Goal: Task Accomplishment & Management: Manage account settings

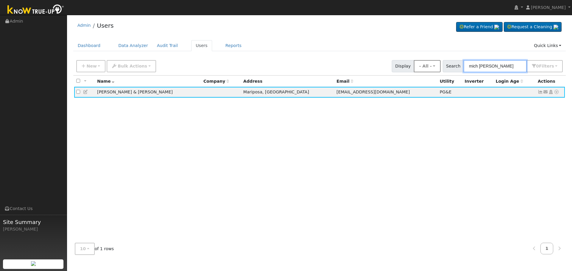
drag, startPoint x: 509, startPoint y: 66, endPoint x: 445, endPoint y: 64, distance: 64.1
click at [449, 64] on div "Search mich [PERSON_NAME] 0 Filter s Role Show - All - Show Leads Admin Billing…" at bounding box center [503, 66] width 120 height 12
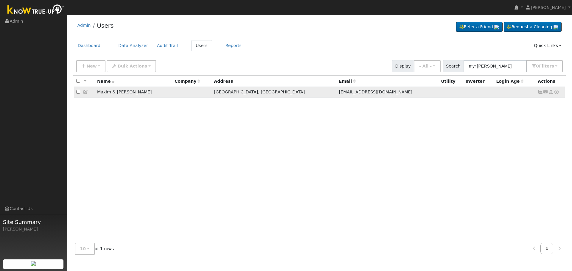
click at [539, 93] on icon at bounding box center [540, 92] width 5 height 4
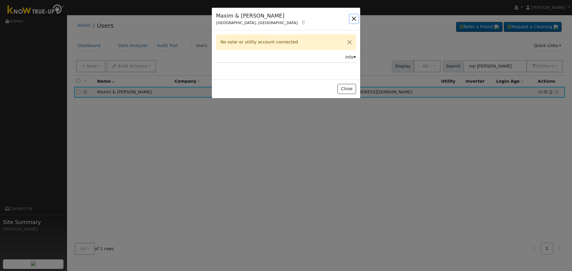
click at [350, 17] on button "button" at bounding box center [354, 19] width 8 height 8
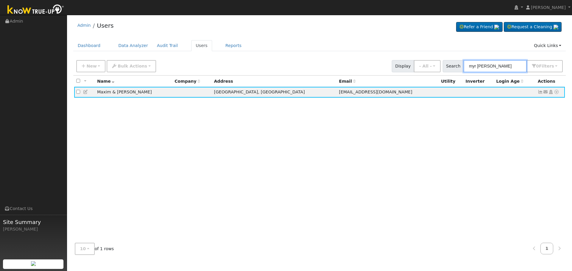
drag, startPoint x: 507, startPoint y: 66, endPoint x: 430, endPoint y: 73, distance: 77.2
click at [432, 73] on div "New Add User Quick Add Quick Connect Quick Convert Lead Bulk Actions Send Email…" at bounding box center [319, 66] width 493 height 18
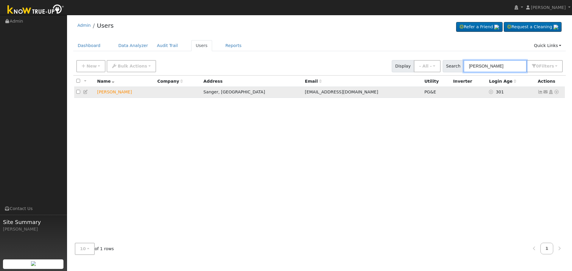
type input "[PERSON_NAME]"
click at [538, 92] on icon at bounding box center [540, 92] width 5 height 4
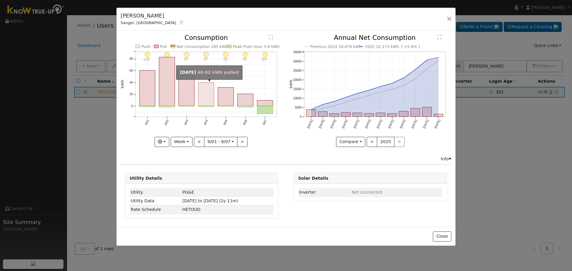
click at [198, 96] on rect "onclick=""" at bounding box center [206, 95] width 16 height 24
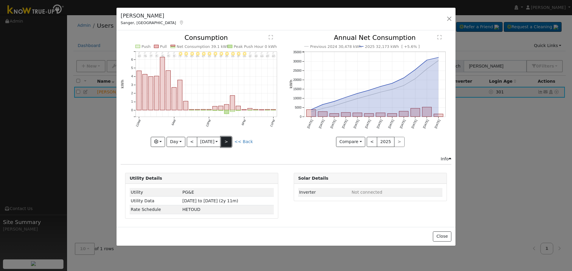
click at [228, 137] on button ">" at bounding box center [226, 142] width 10 height 10
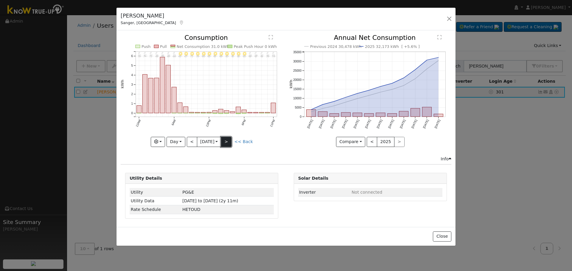
click at [228, 140] on button ">" at bounding box center [226, 142] width 10 height 10
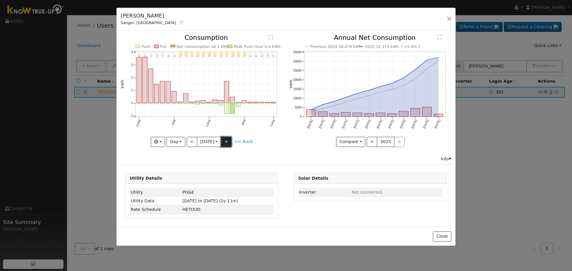
click at [228, 140] on button ">" at bounding box center [226, 142] width 10 height 10
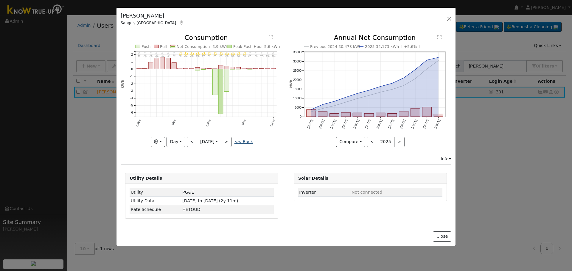
click at [249, 141] on link "<< Back" at bounding box center [243, 141] width 18 height 5
type input "[DATE]"
